Goal: Information Seeking & Learning: Learn about a topic

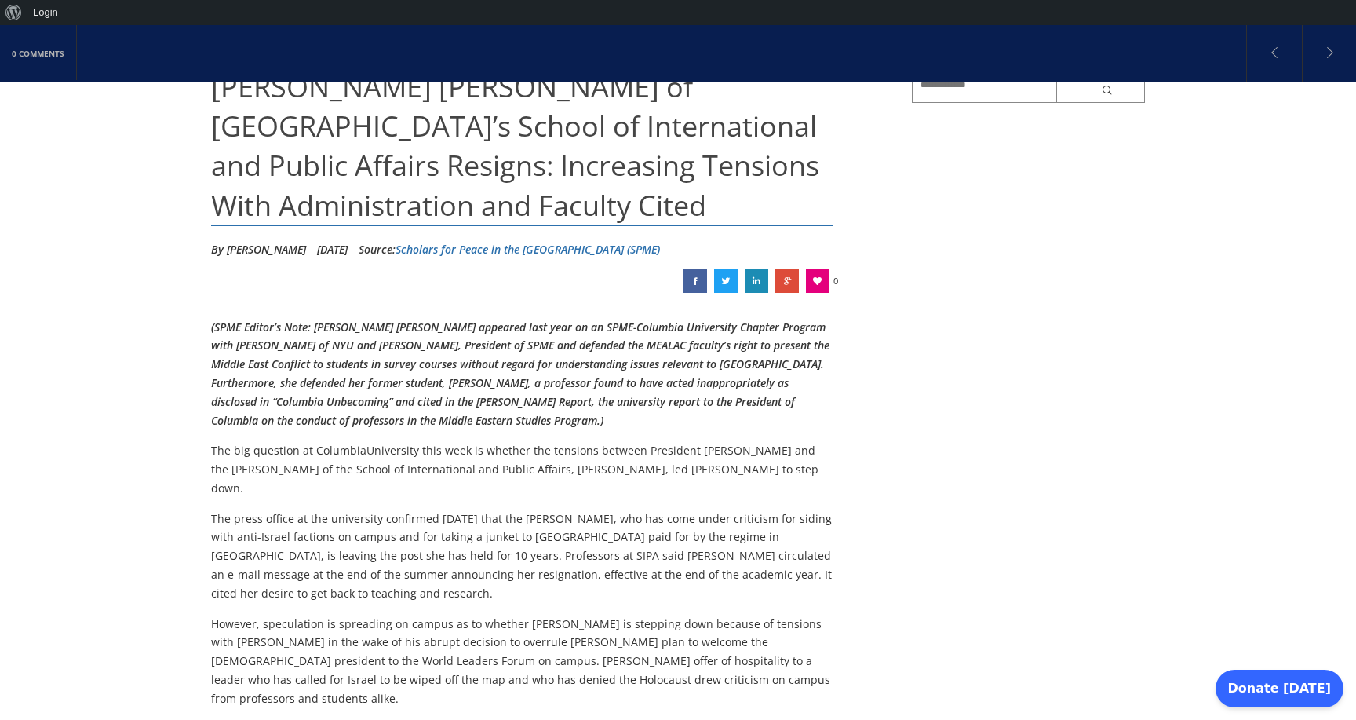
scroll to position [138, 0]
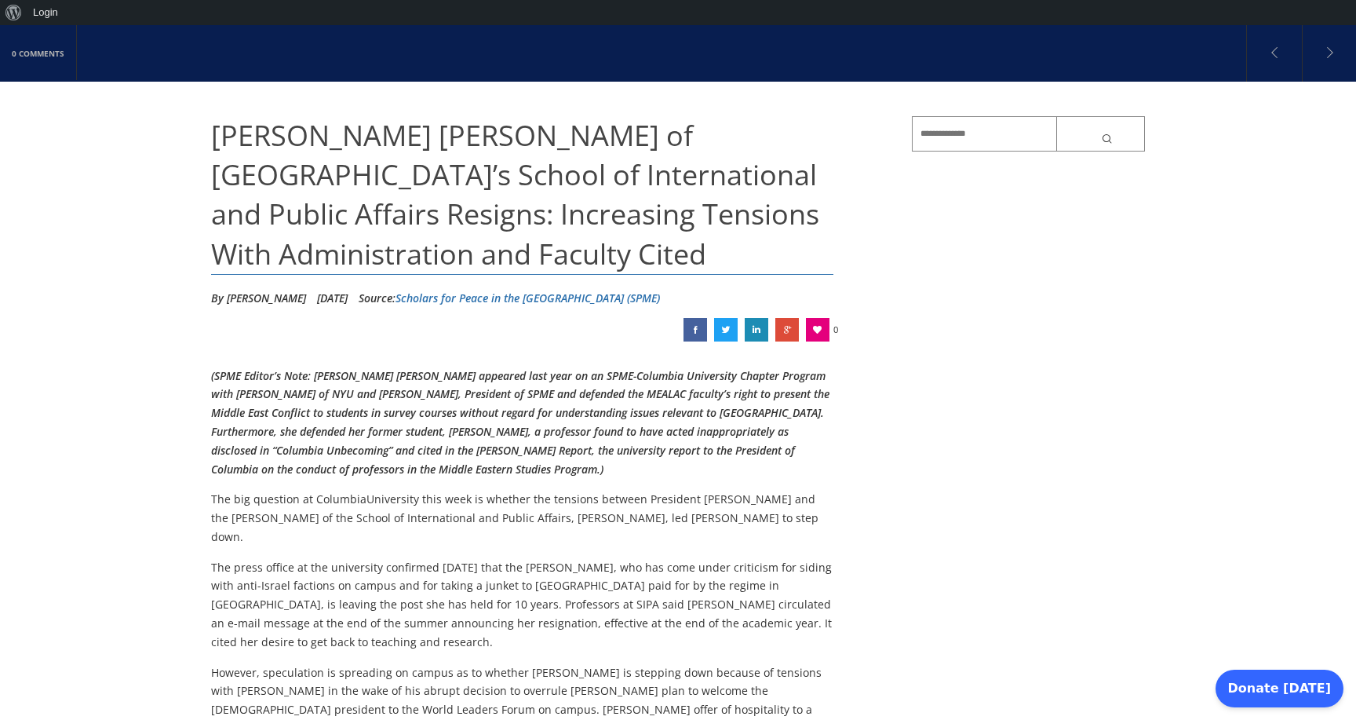
click at [250, 301] on li "By [PERSON_NAME]" at bounding box center [258, 298] width 95 height 24
drag, startPoint x: 250, startPoint y: 301, endPoint x: 267, endPoint y: 301, distance: 17.3
click at [267, 301] on li "By [PERSON_NAME]" at bounding box center [258, 298] width 95 height 24
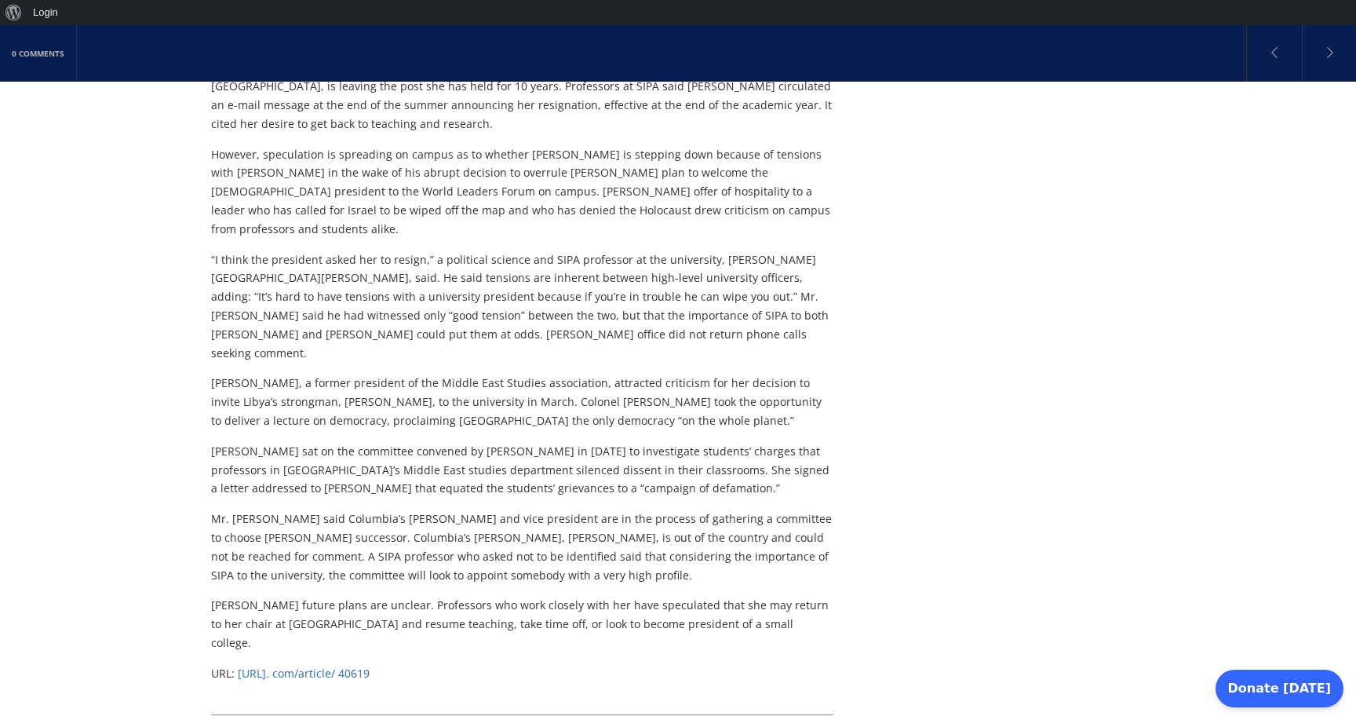
scroll to position [658, 0]
click at [335, 664] on span "[URL]. com/article/ 40619" at bounding box center [304, 671] width 132 height 15
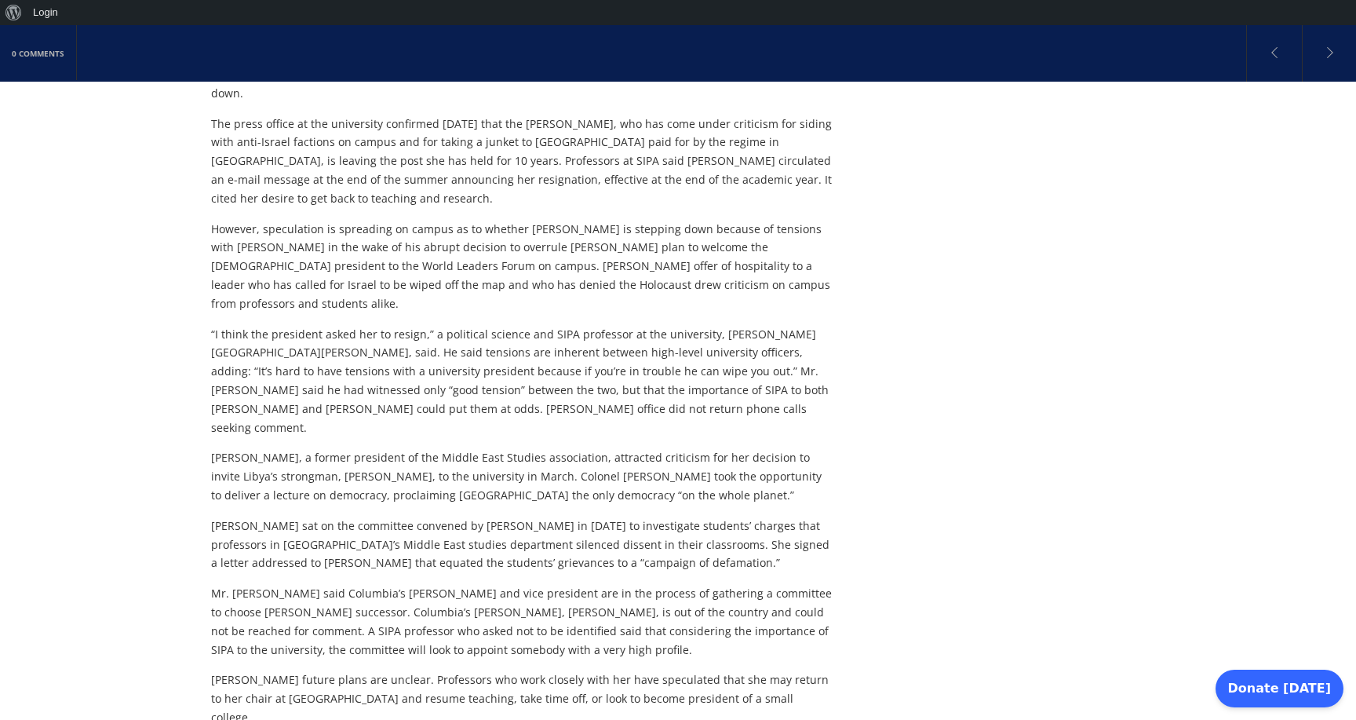
scroll to position [583, 0]
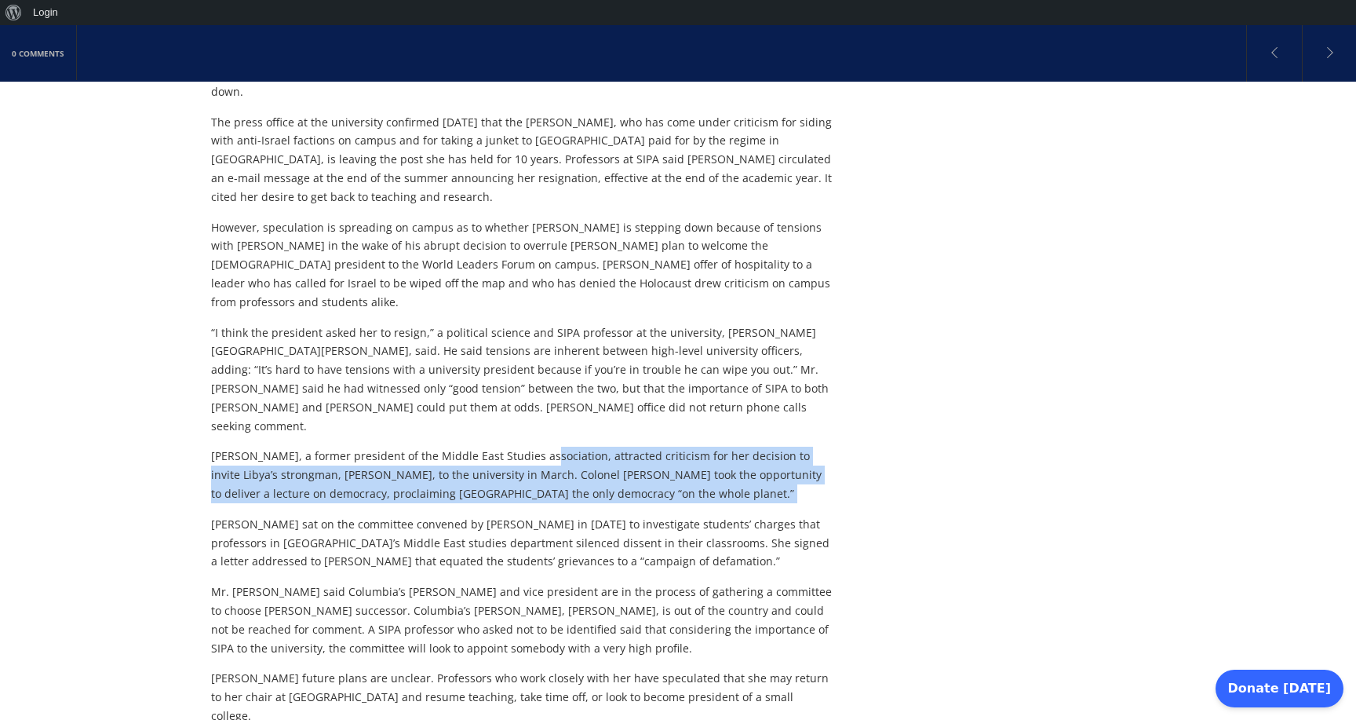
drag, startPoint x: 542, startPoint y: 393, endPoint x: 542, endPoint y: 447, distance: 53.4
click at [542, 447] on div "(SPME Editor’s Note: [PERSON_NAME] [PERSON_NAME] appeared last year on an SPME-…" at bounding box center [522, 339] width 622 height 834
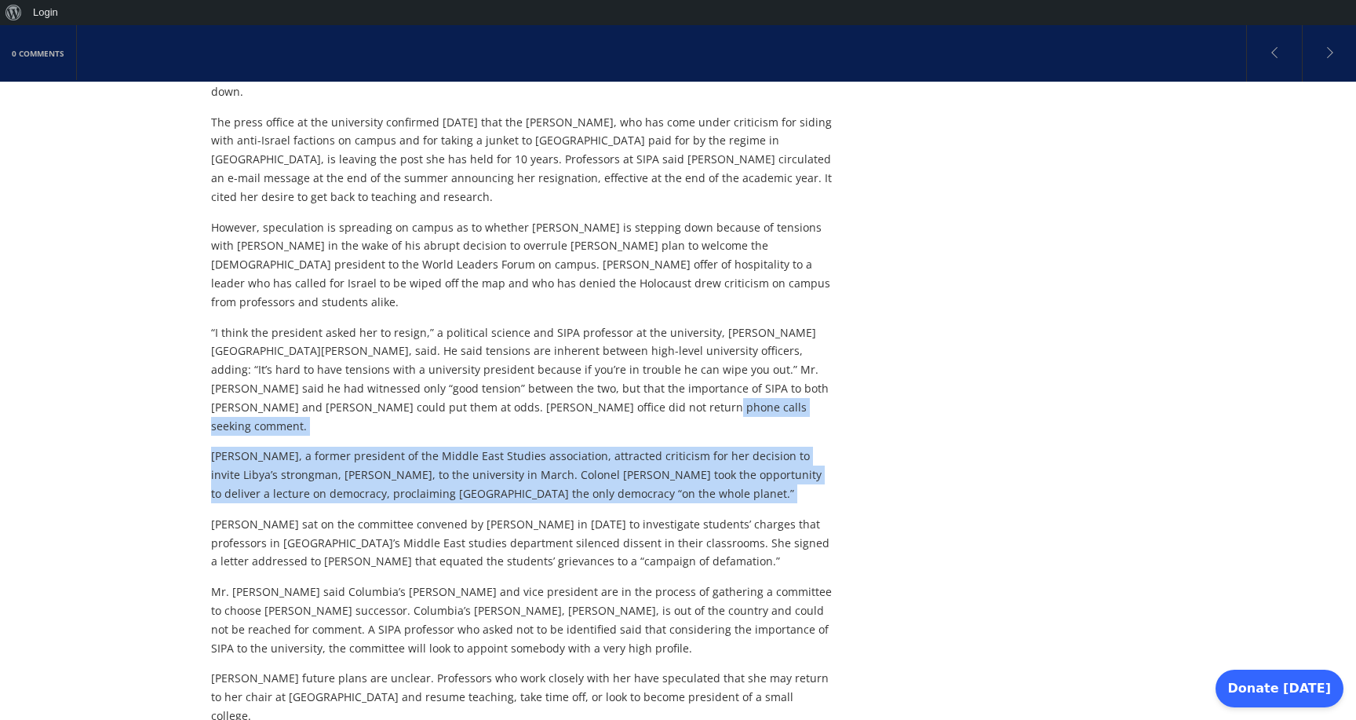
drag, startPoint x: 550, startPoint y: 450, endPoint x: 552, endPoint y: 373, distance: 76.9
click at [552, 373] on div "(SPME Editor’s Note: [PERSON_NAME] [PERSON_NAME] appeared last year on an SPME-…" at bounding box center [522, 339] width 622 height 834
click at [552, 373] on p "“I think the president asked her to resign,” a political science and SIPA profe…" at bounding box center [522, 379] width 622 height 112
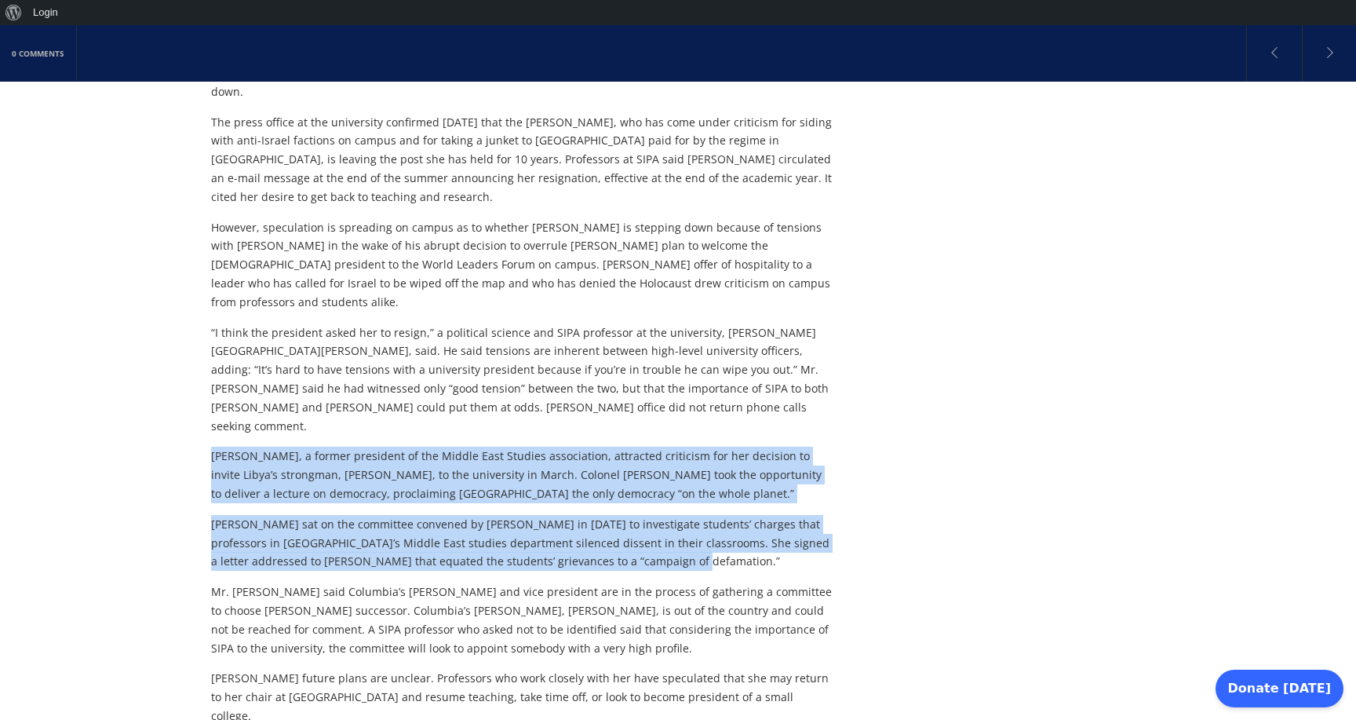
drag, startPoint x: 650, startPoint y: 506, endPoint x: 166, endPoint y: 401, distance: 494.8
click at [166, 401] on div "0 Comments [PERSON_NAME] [PERSON_NAME] of [GEOGRAPHIC_DATA]’s School of Interna…" at bounding box center [678, 612] width 1356 height 2105
copy div "[PERSON_NAME], a former president of the Middle East Studies association, attra…"
